Goal: Information Seeking & Learning: Check status

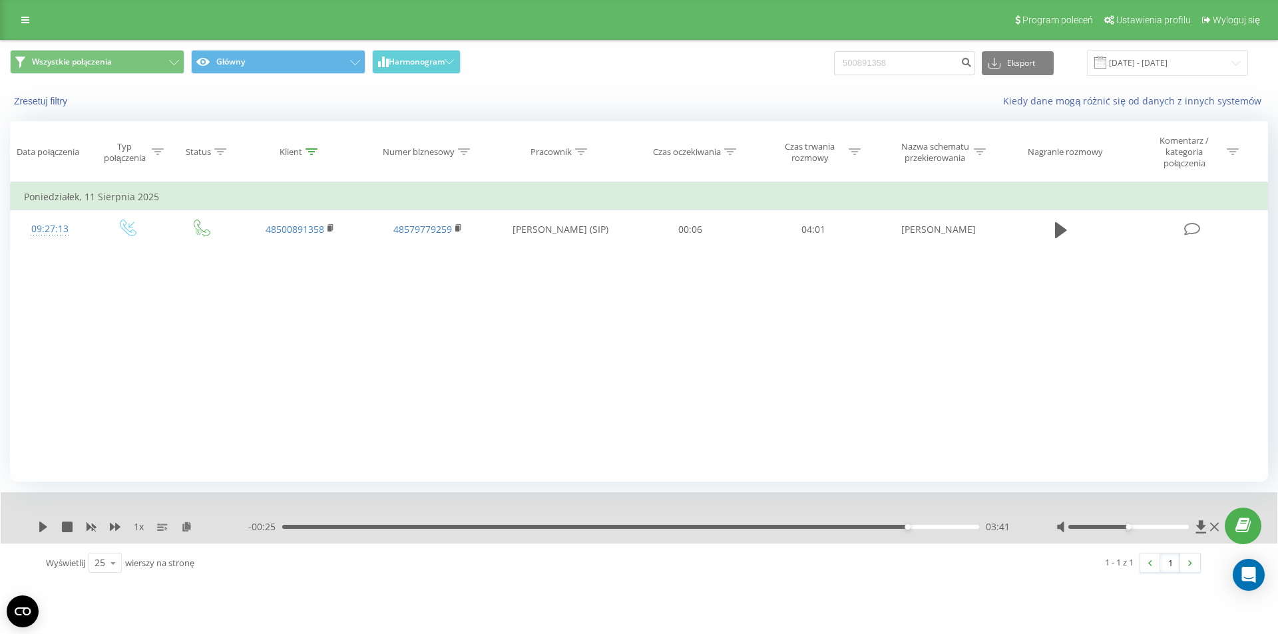
click at [15, 20] on link at bounding box center [25, 20] width 24 height 19
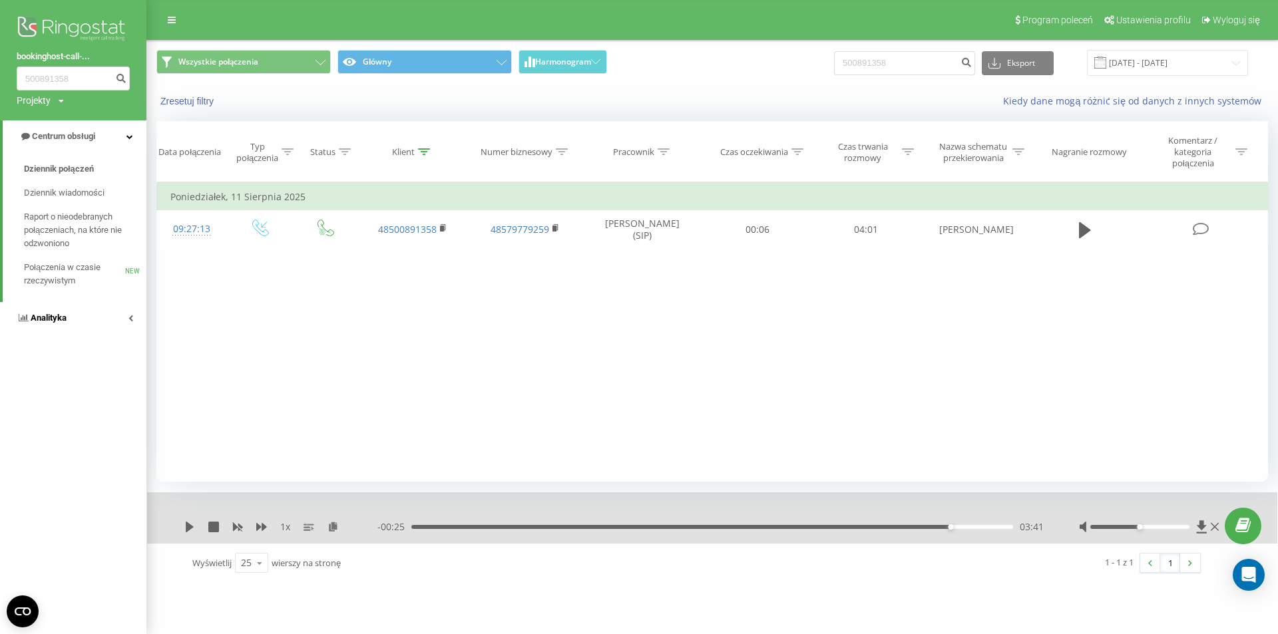
click at [98, 321] on link "Analityka" at bounding box center [73, 318] width 146 height 32
click at [81, 194] on link "Pracownicy w czasie rzeczywistym NEW" at bounding box center [85, 207] width 122 height 37
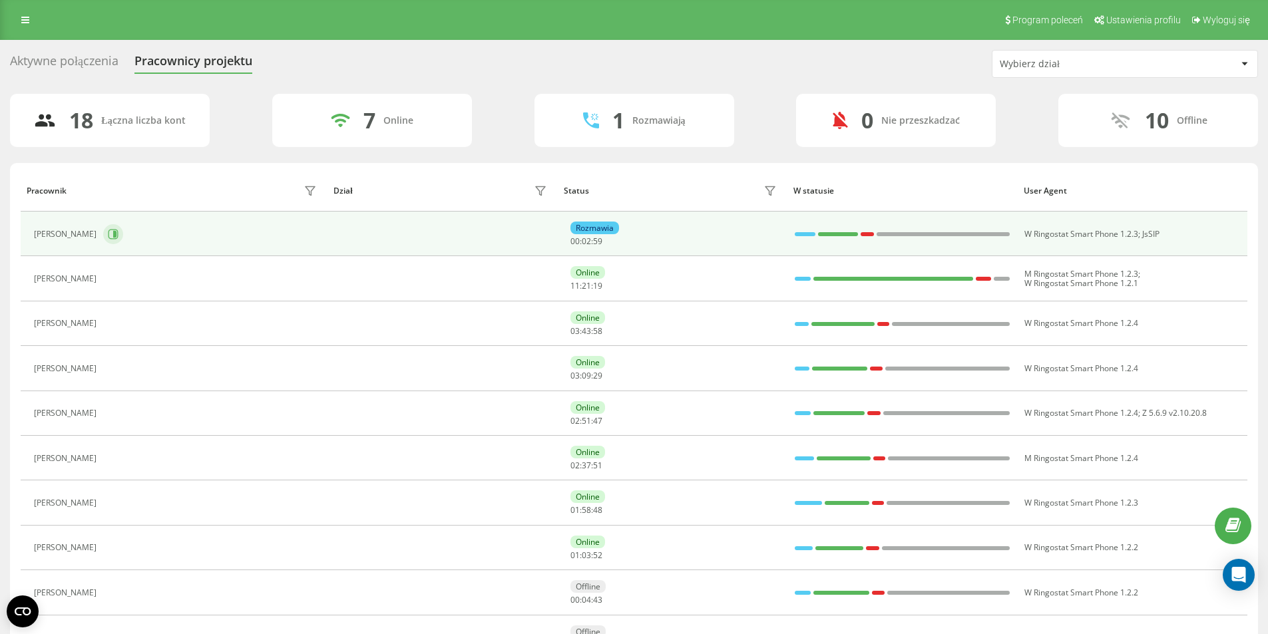
click at [118, 238] on icon at bounding box center [113, 234] width 10 height 10
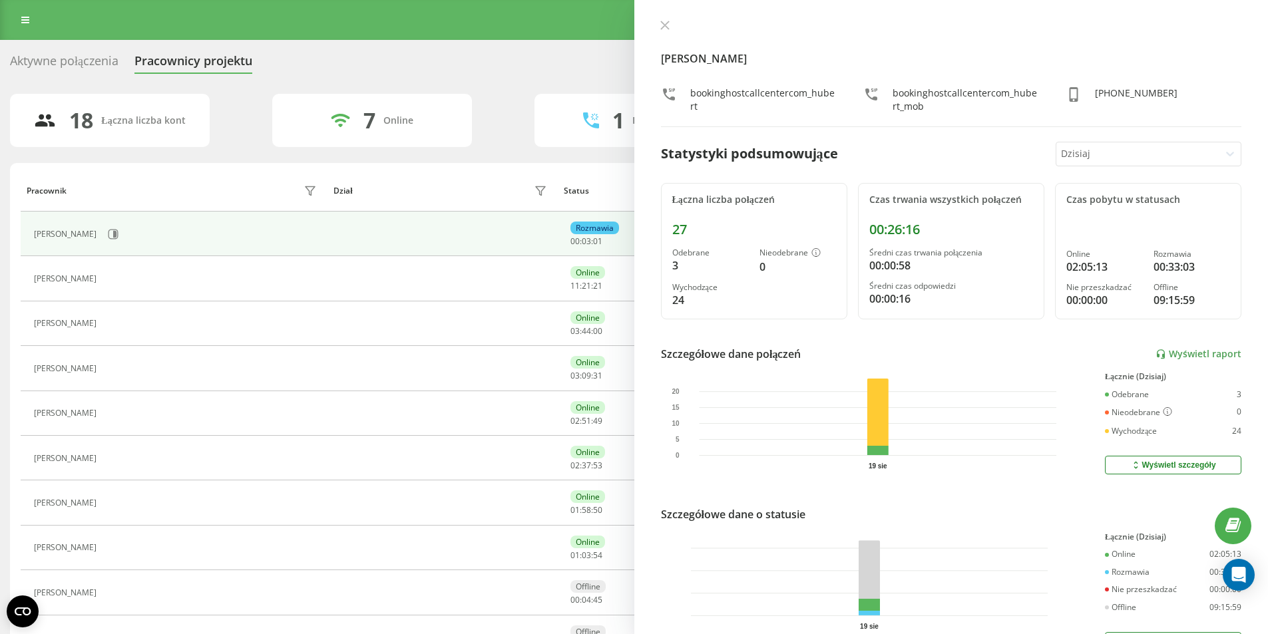
click at [117, 175] on th "Pracownik" at bounding box center [174, 191] width 307 height 42
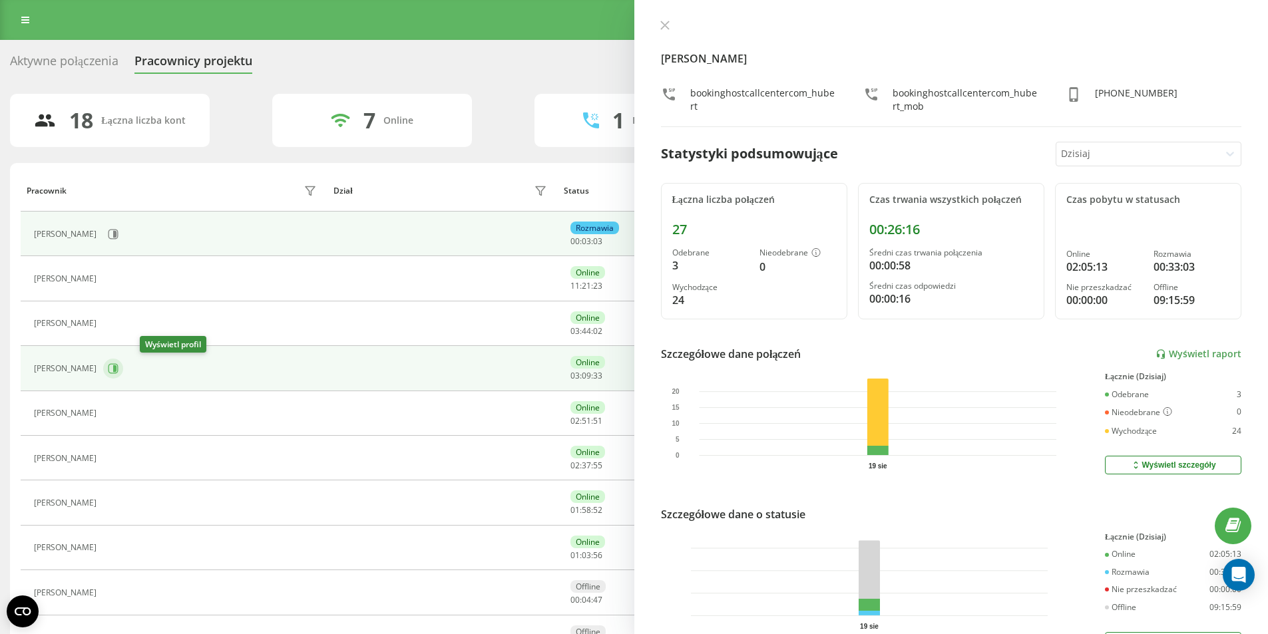
click at [118, 369] on icon at bounding box center [113, 368] width 11 height 11
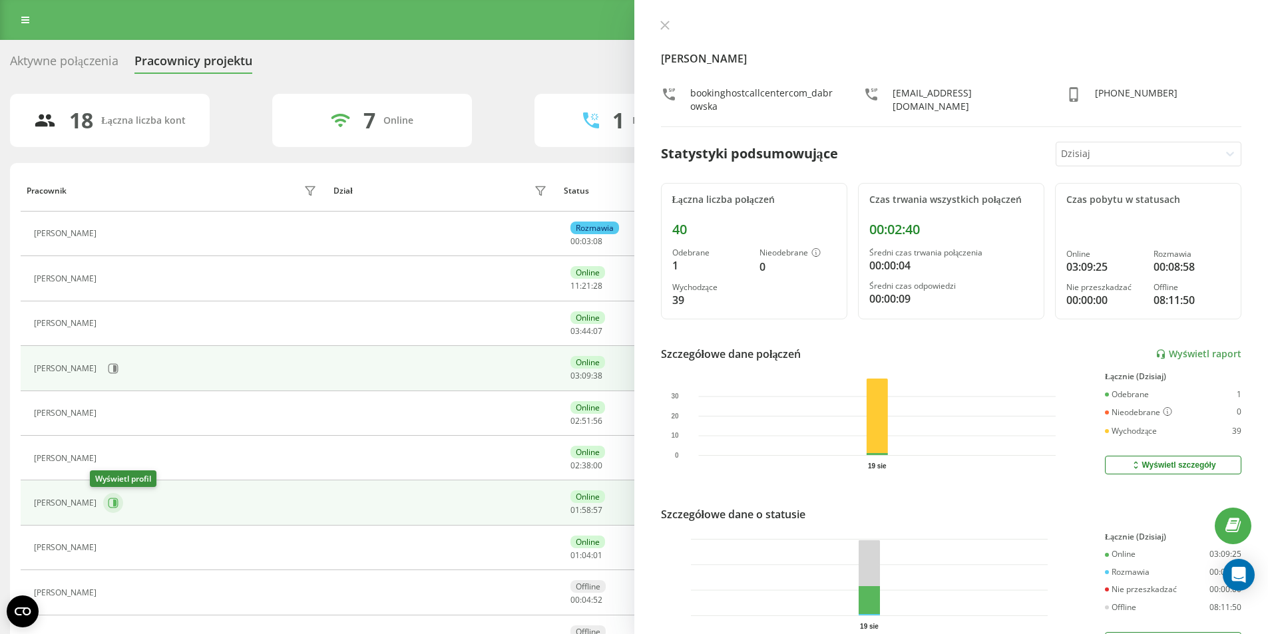
click at [104, 497] on button at bounding box center [113, 503] width 20 height 20
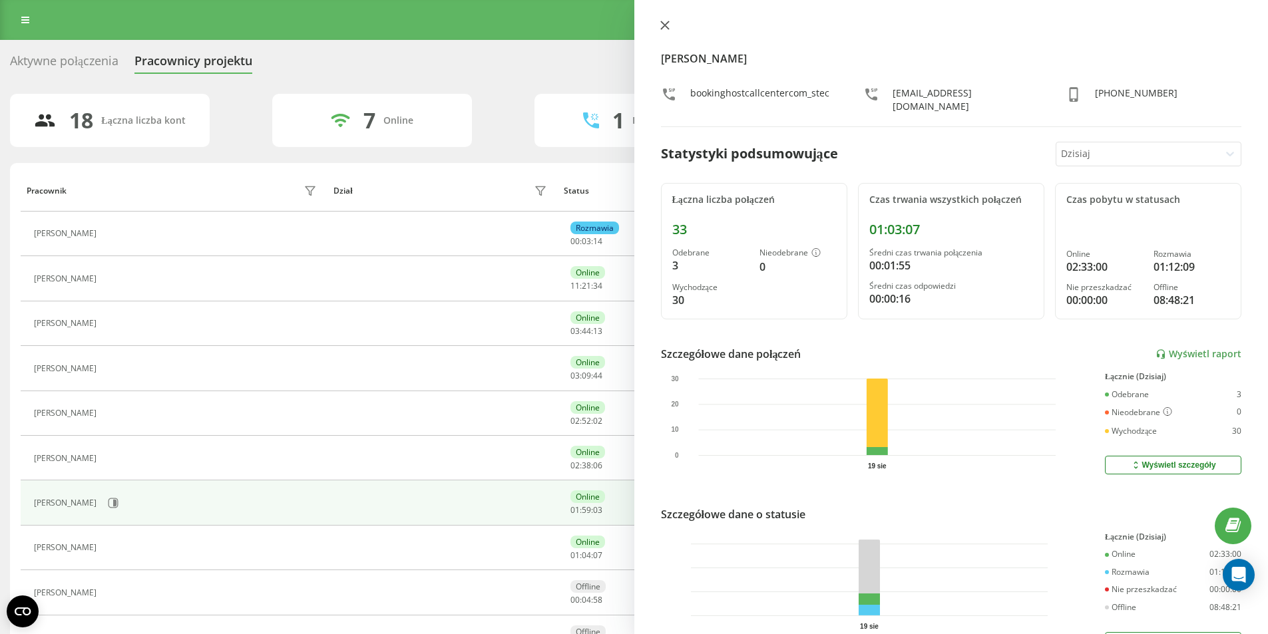
click at [669, 25] on button at bounding box center [664, 26] width 17 height 13
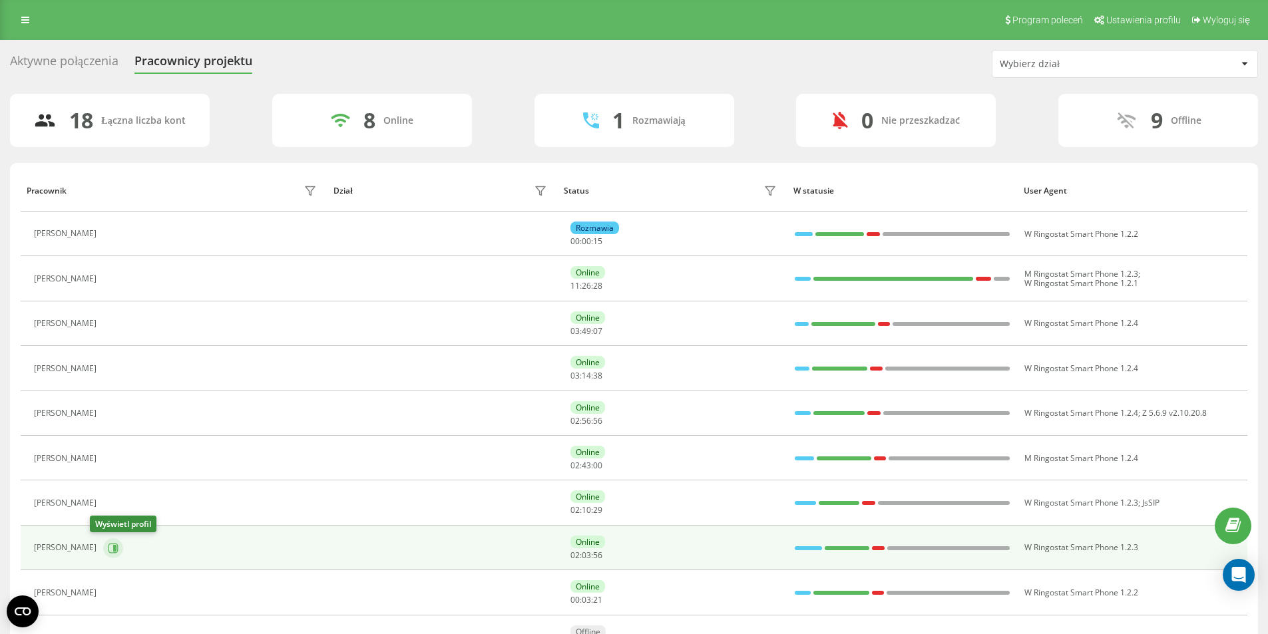
click at [103, 540] on button at bounding box center [113, 548] width 20 height 20
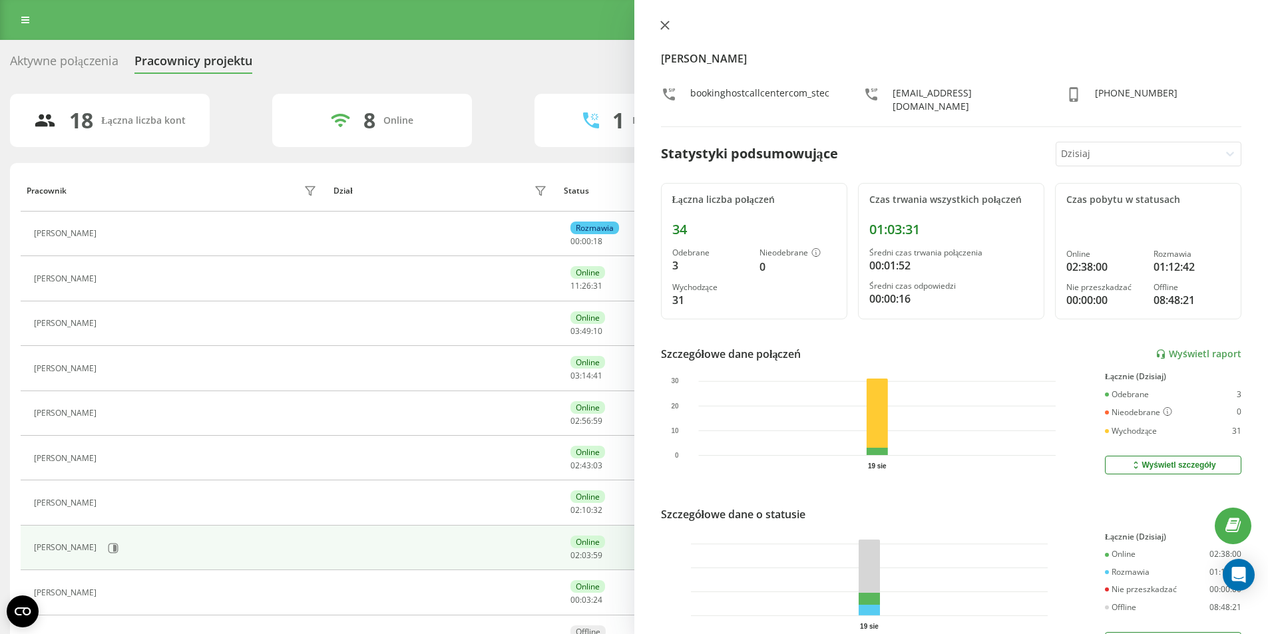
click at [657, 24] on button at bounding box center [664, 26] width 17 height 13
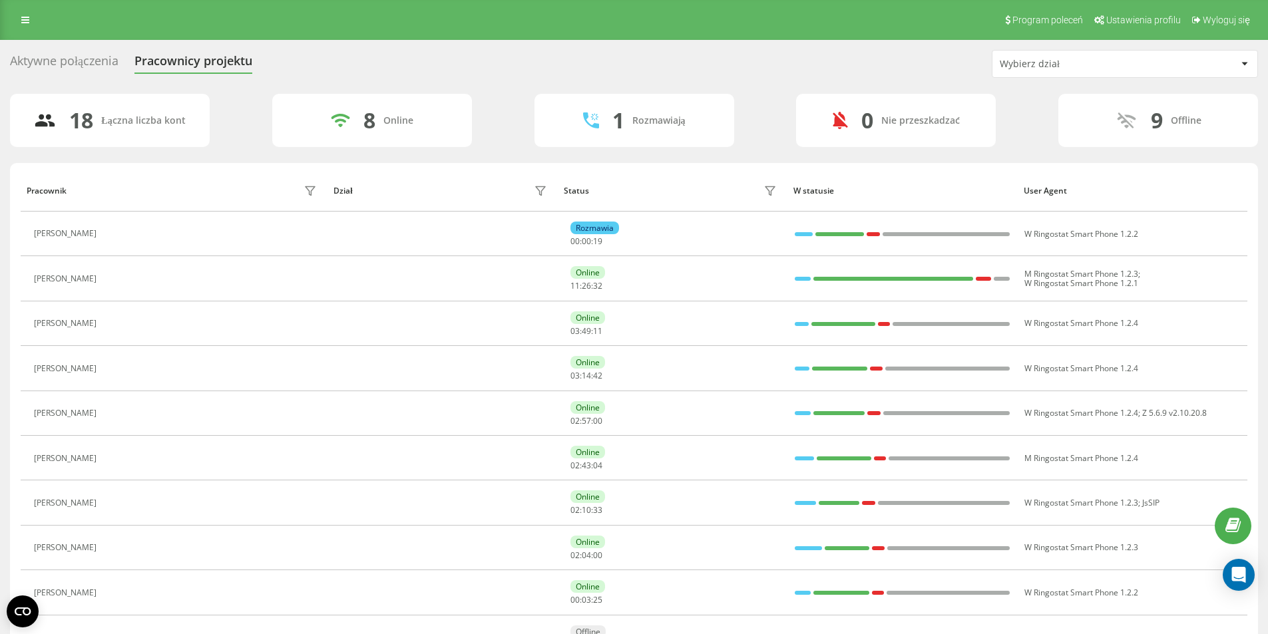
click at [650, 35] on div "Program poleceń Ustawienia profilu Wyloguj się" at bounding box center [634, 20] width 1268 height 40
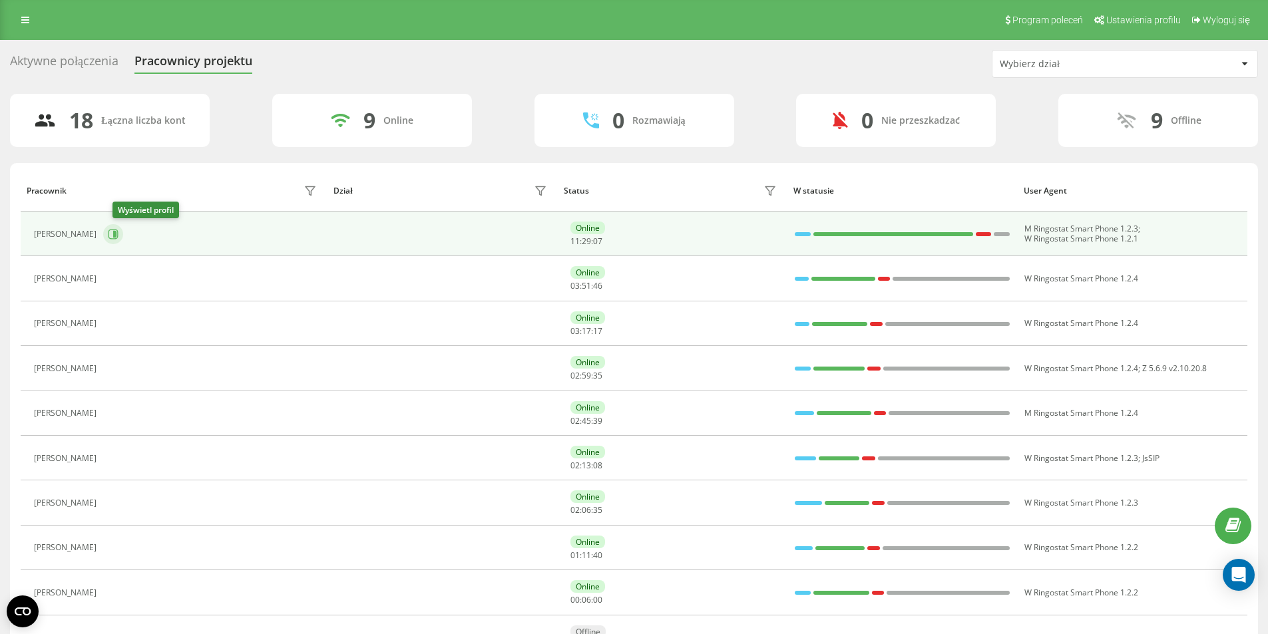
click at [116, 234] on icon at bounding box center [114, 234] width 3 height 7
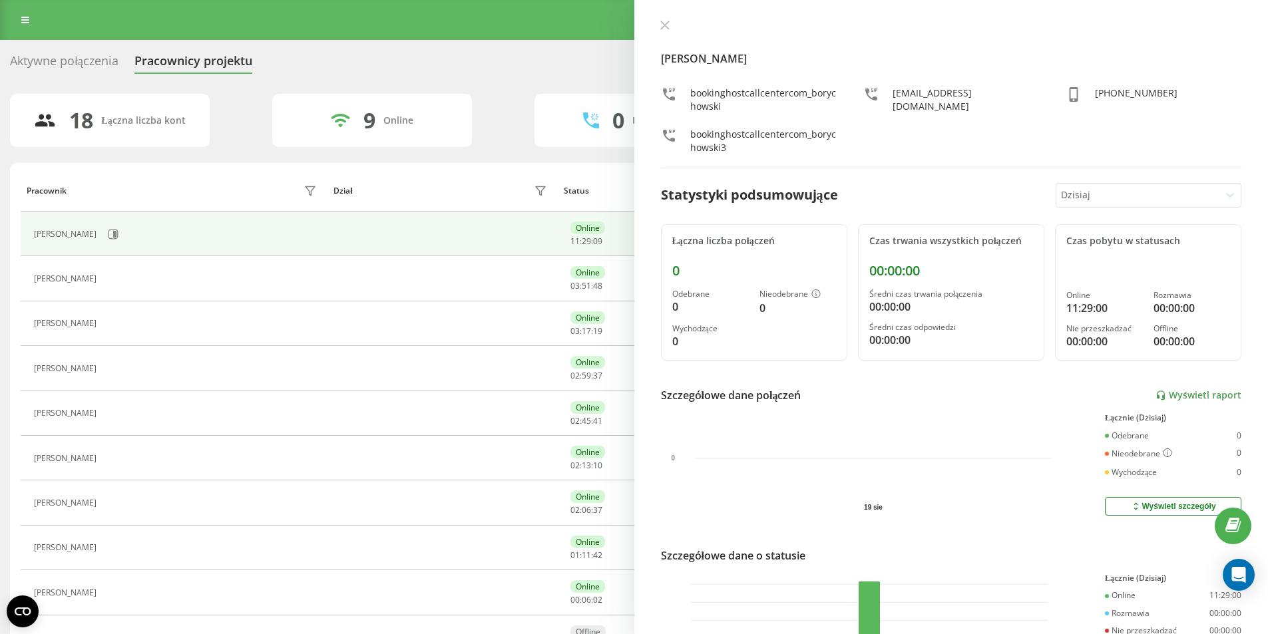
click at [663, 35] on div "[PERSON_NAME] bookinghostcallcentercom_borychowski [EMAIL_ADDRESS][DOMAIN_NAME]…" at bounding box center [951, 94] width 581 height 148
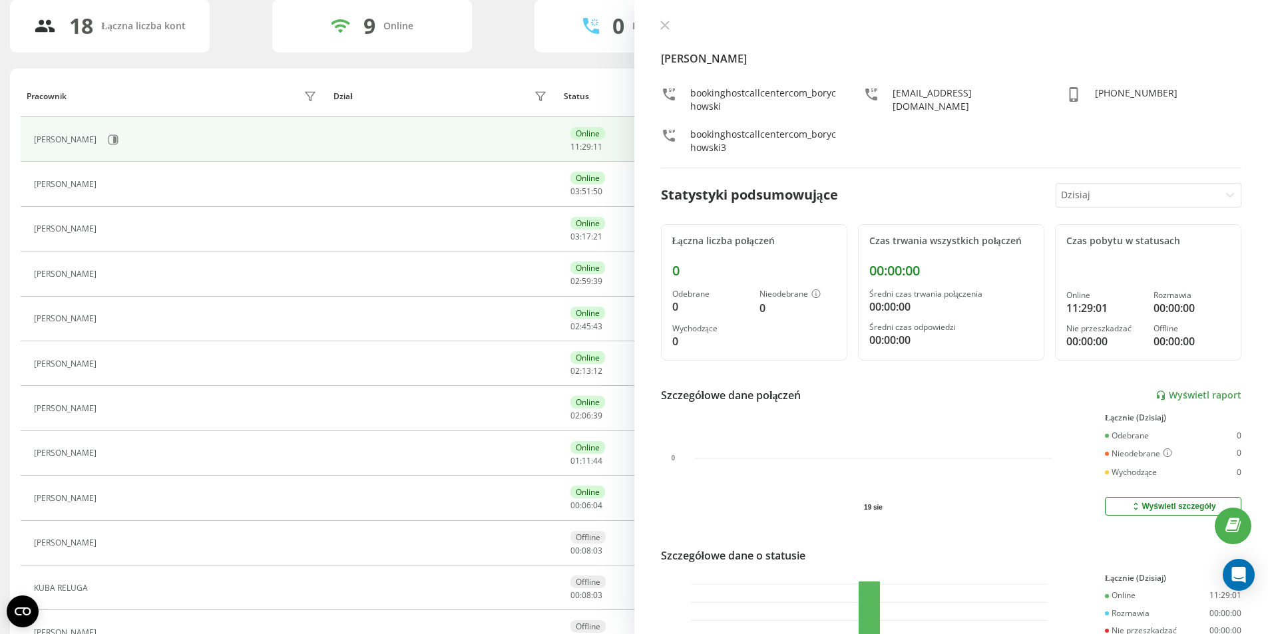
scroll to position [133, 0]
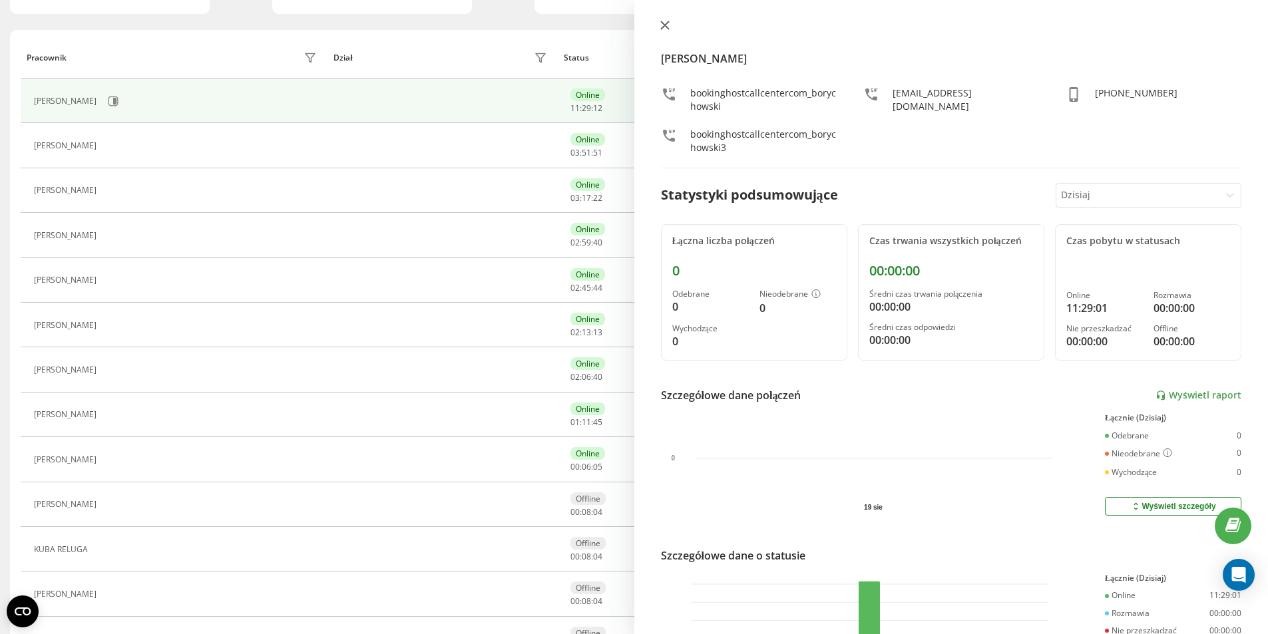
click at [661, 33] on button at bounding box center [664, 26] width 17 height 13
